Goal: Check status: Check status

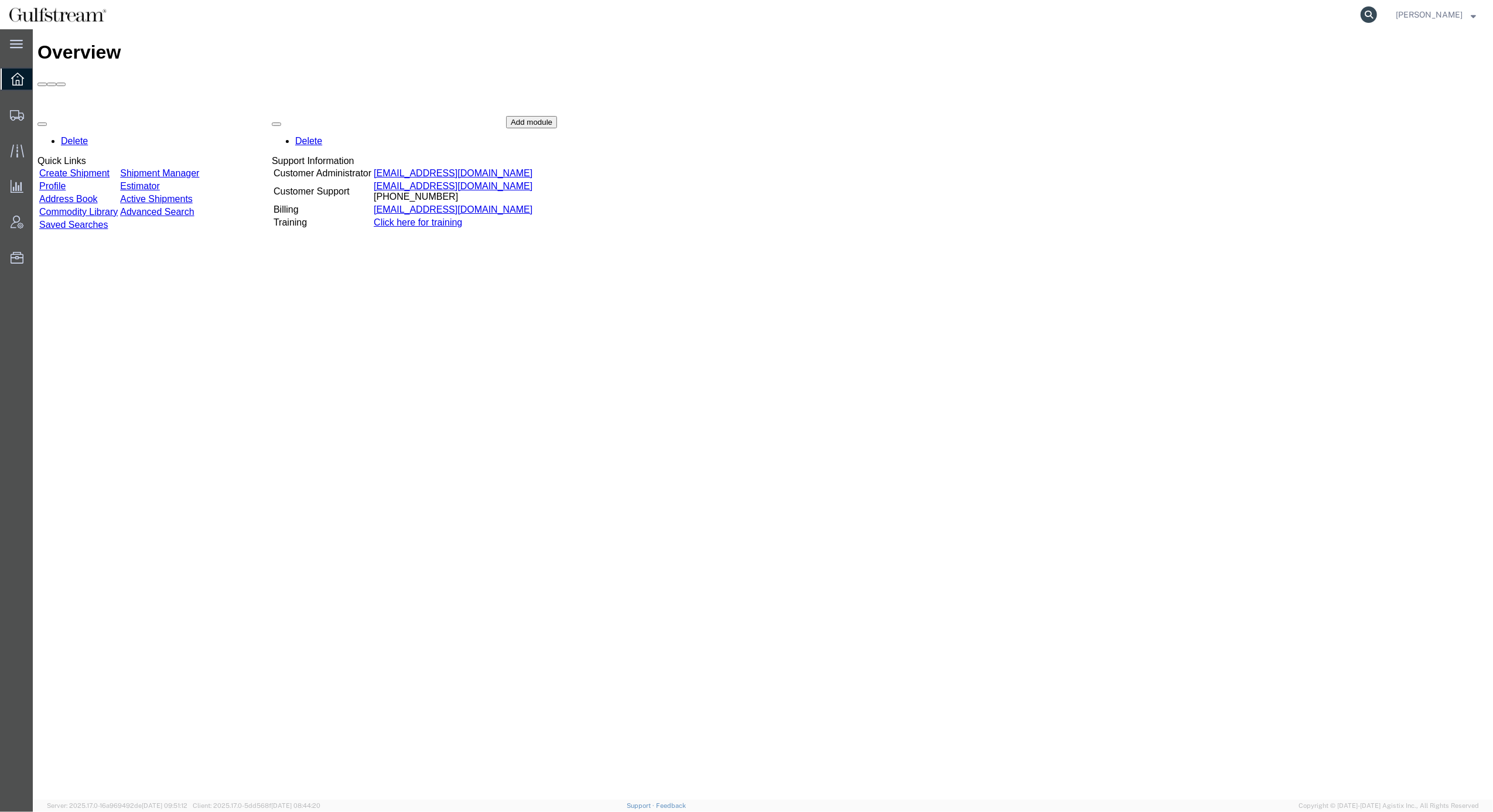
click at [1377, 21] on icon at bounding box center [1369, 14] width 16 height 16
click at [1285, 11] on input "search" at bounding box center [1182, 14] width 356 height 28
paste input "474300879338"
type input "474300879338"
